Goal: Task Accomplishment & Management: Use online tool/utility

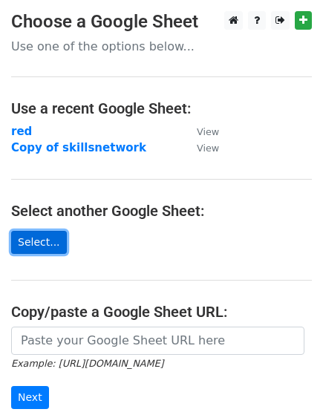
click at [36, 249] on link "Select..." at bounding box center [39, 242] width 56 height 23
click at [30, 241] on link "Select..." at bounding box center [39, 242] width 56 height 23
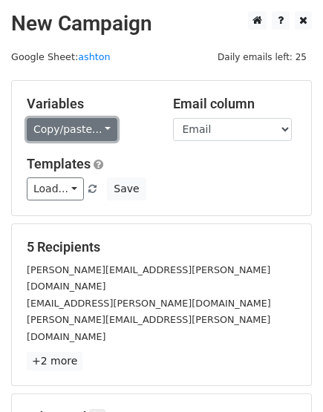
click at [81, 127] on link "Copy/paste..." at bounding box center [72, 129] width 91 height 23
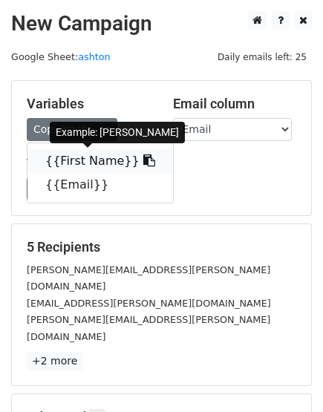
click at [87, 153] on link "{{First Name}}" at bounding box center [99, 161] width 145 height 24
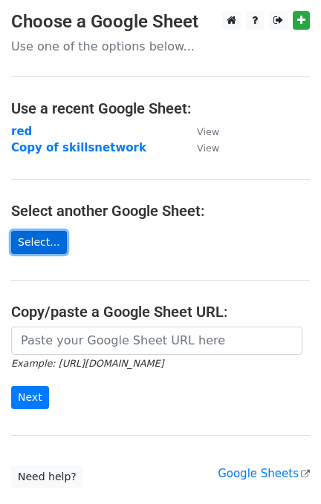
click at [31, 236] on link "Select..." at bounding box center [39, 242] width 56 height 23
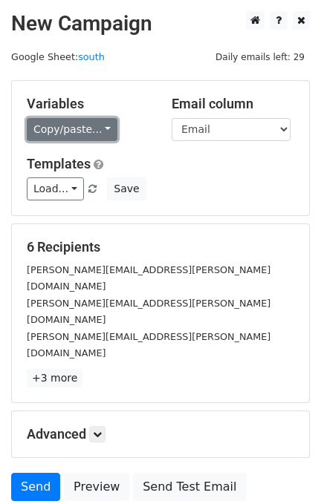
click at [98, 129] on link "Copy/paste..." at bounding box center [72, 129] width 91 height 23
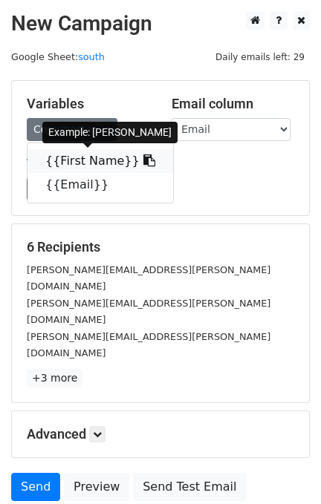
click at [82, 165] on link "{{First Name}}" at bounding box center [99, 161] width 145 height 24
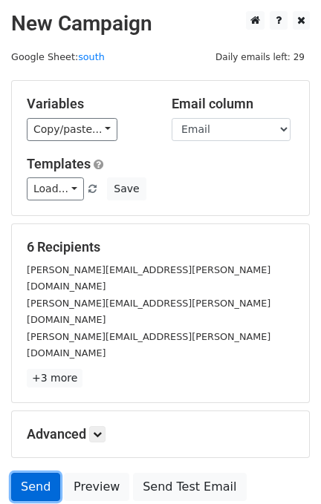
click at [30, 473] on link "Send" at bounding box center [35, 487] width 49 height 28
